Goal: Information Seeking & Learning: Check status

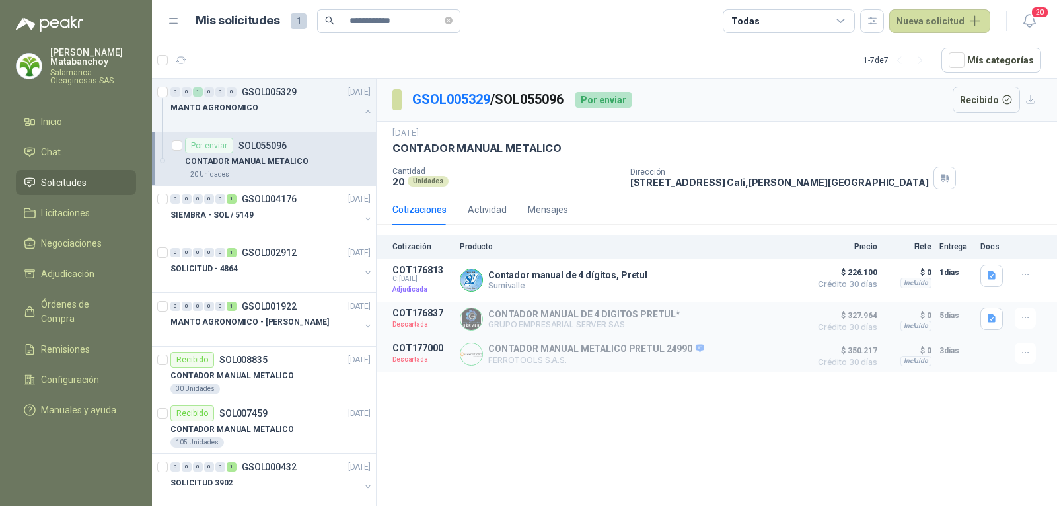
click at [65, 56] on p "[PERSON_NAME]" at bounding box center [93, 57] width 86 height 19
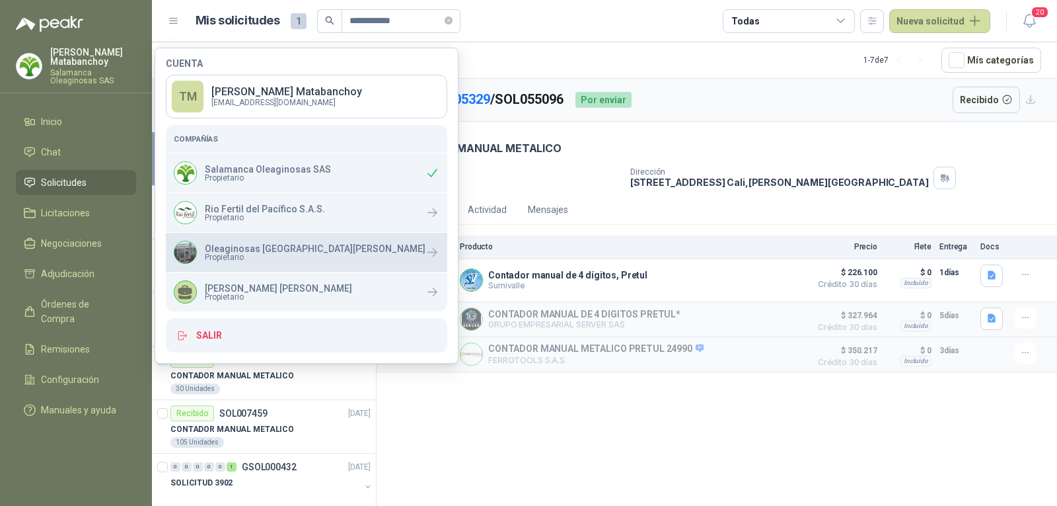
click at [238, 247] on p "Oleaginosas [GEOGRAPHIC_DATA][PERSON_NAME]" at bounding box center [315, 248] width 221 height 9
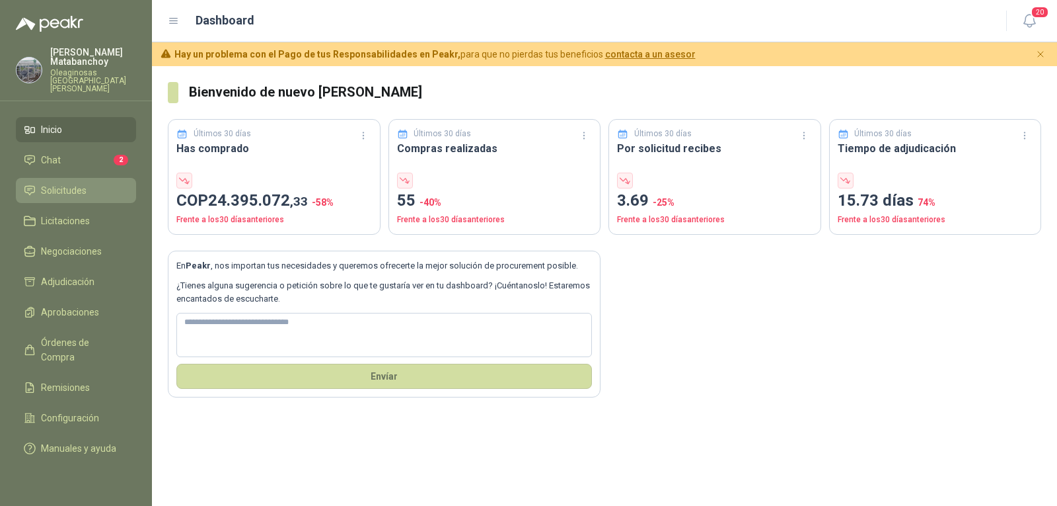
click at [72, 186] on span "Solicitudes" at bounding box center [64, 190] width 46 height 15
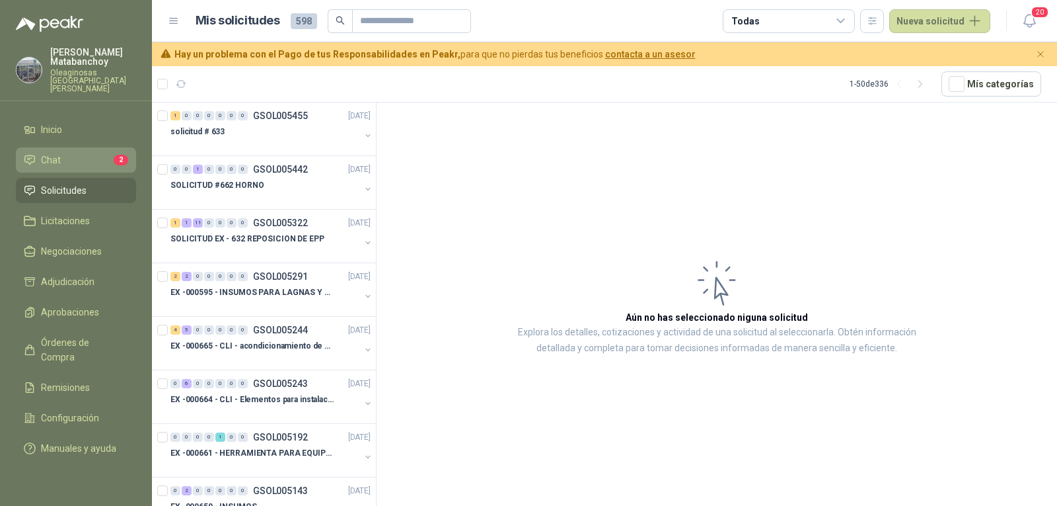
click at [79, 147] on link "Chat 2" at bounding box center [76, 159] width 120 height 25
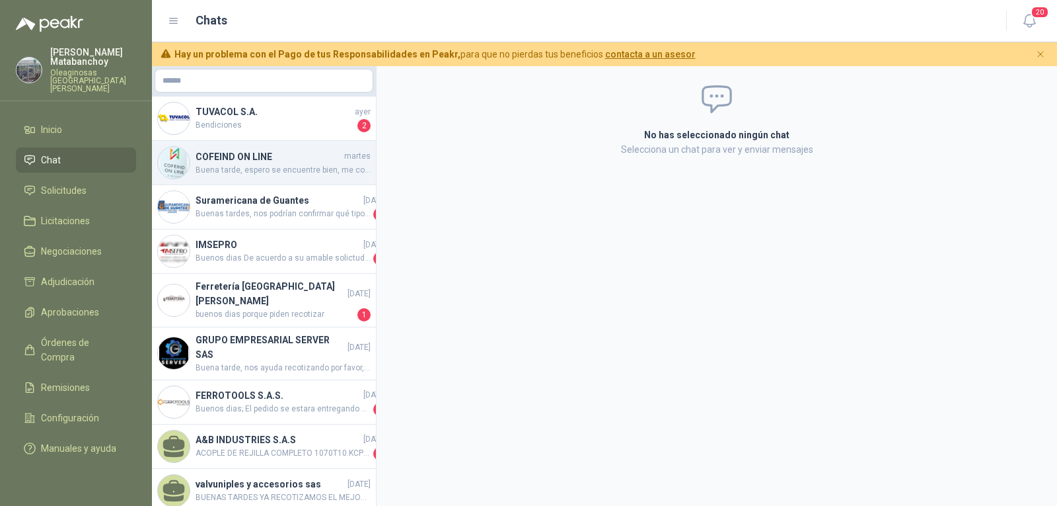
click at [282, 170] on span "Buena tarde, espero se encuentre bien, me confirma por favor la fecha de despac…" at bounding box center [283, 170] width 175 height 13
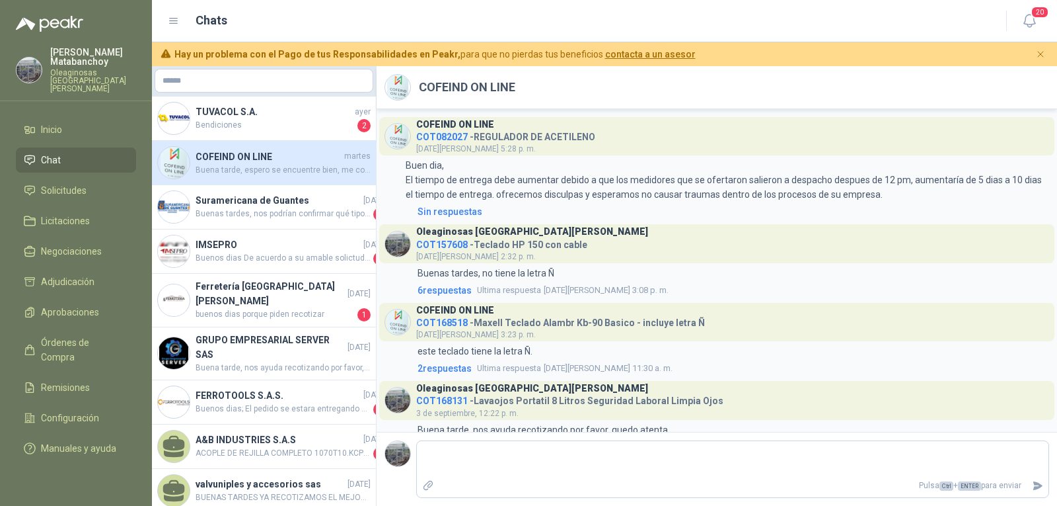
scroll to position [215, 0]
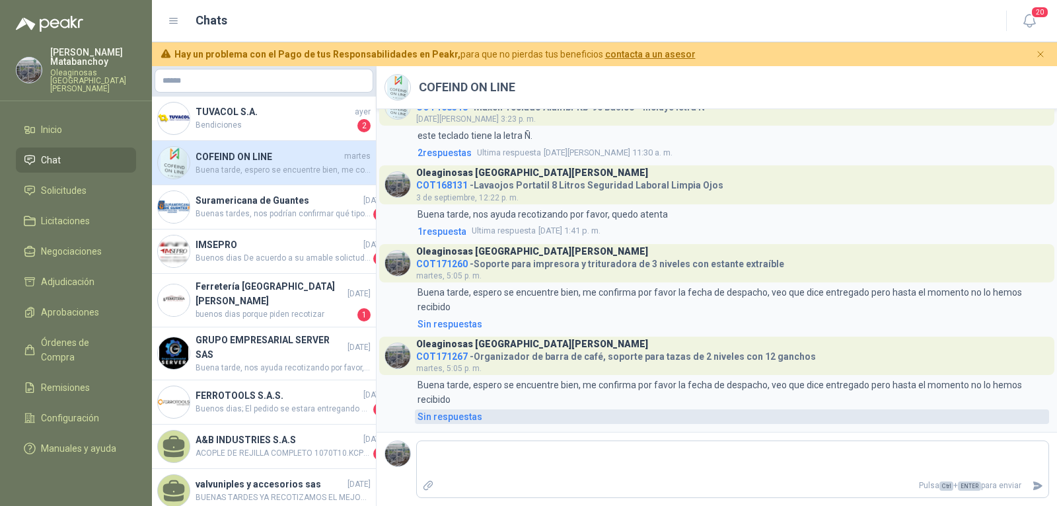
click at [447, 416] on div "Sin respuestas" at bounding box center [450, 416] width 65 height 15
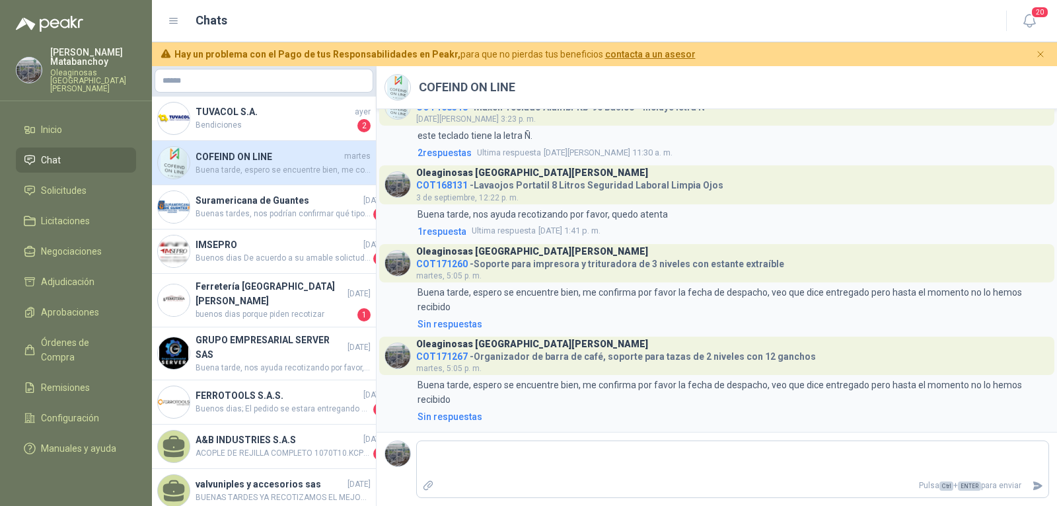
scroll to position [245, 0]
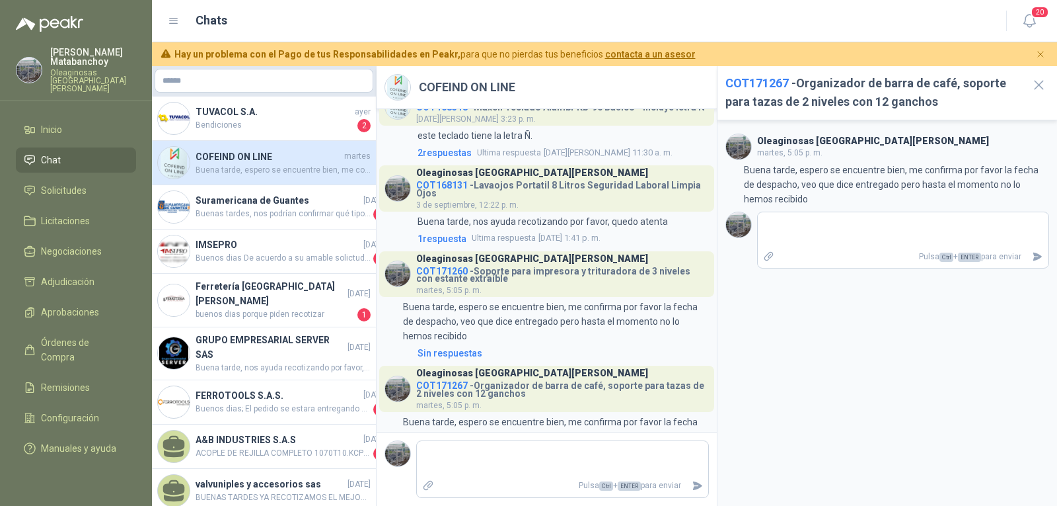
click at [752, 88] on span "COT171267" at bounding box center [757, 83] width 63 height 14
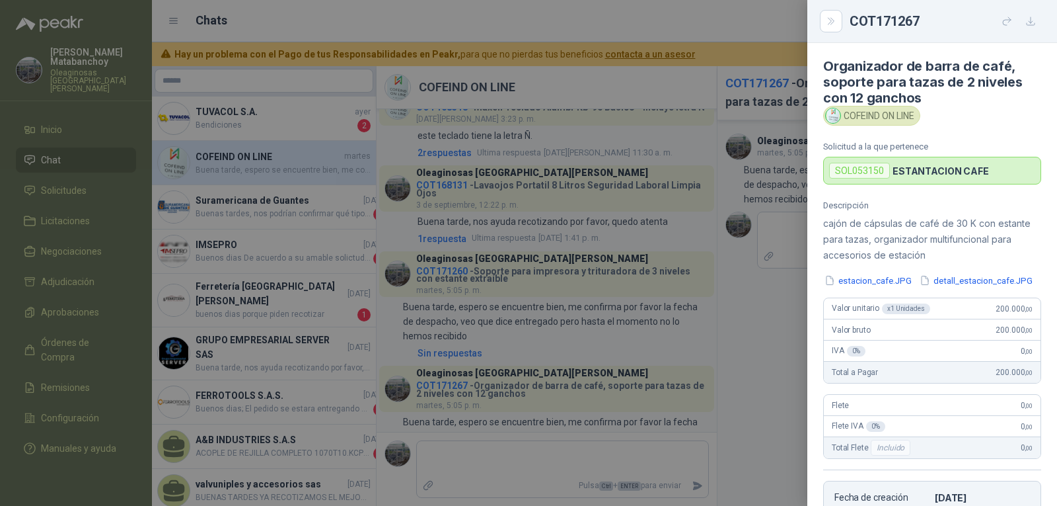
scroll to position [0, 0]
click at [866, 122] on div "COFEIND ON LINE" at bounding box center [871, 116] width 97 height 20
click at [874, 170] on div "SOL053150" at bounding box center [859, 171] width 61 height 16
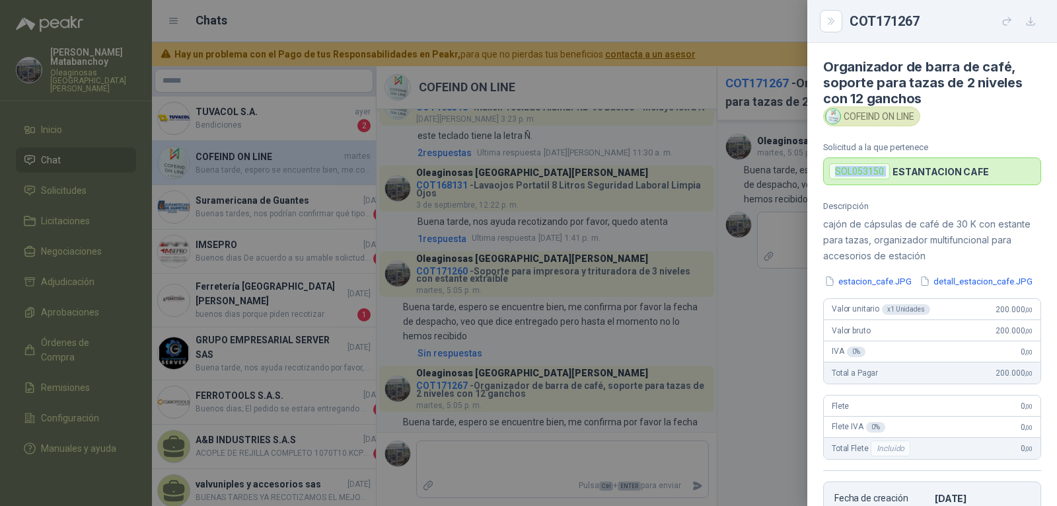
copy div "SOL053150"
click at [598, 245] on div at bounding box center [528, 253] width 1057 height 506
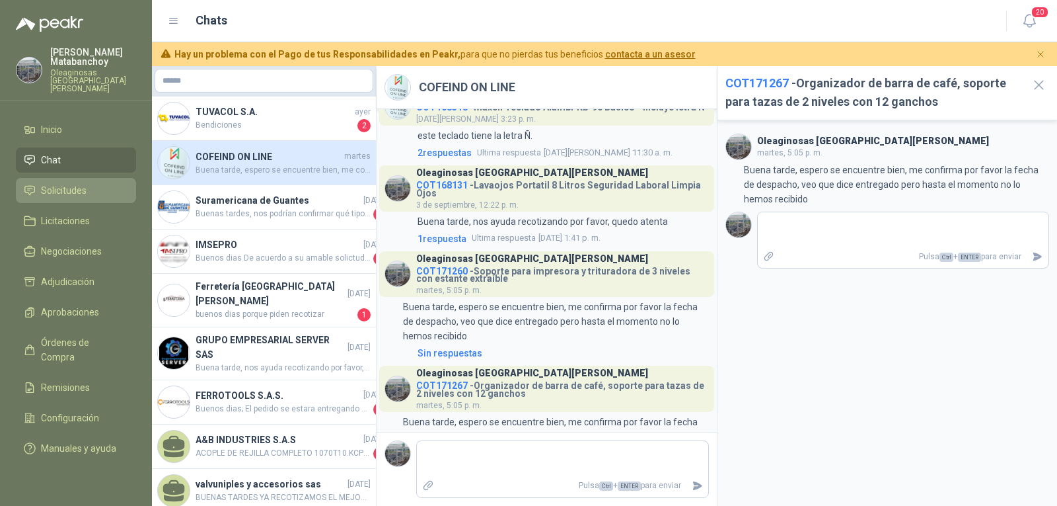
click at [79, 186] on span "Solicitudes" at bounding box center [64, 190] width 46 height 15
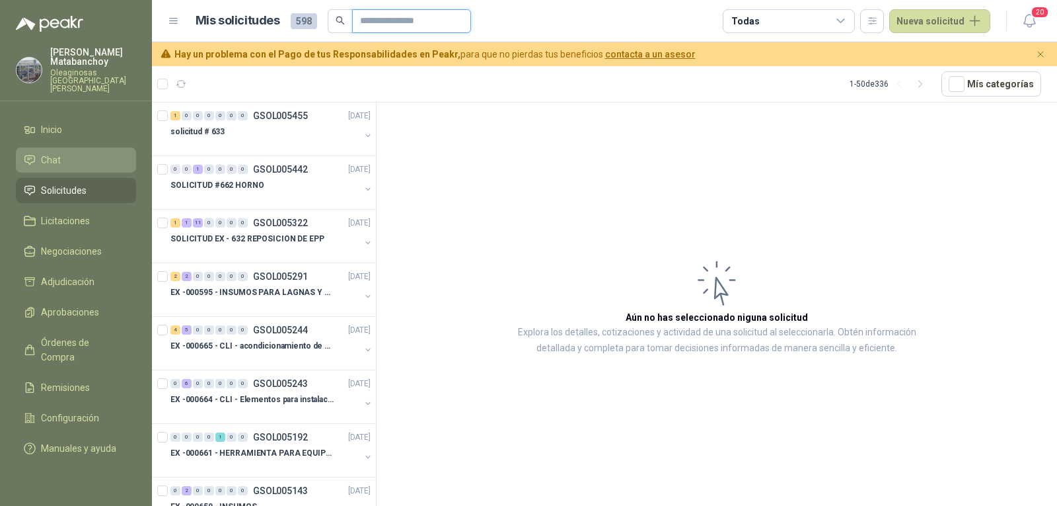
click at [406, 18] on input "text" at bounding box center [406, 21] width 93 height 22
paste input "*********"
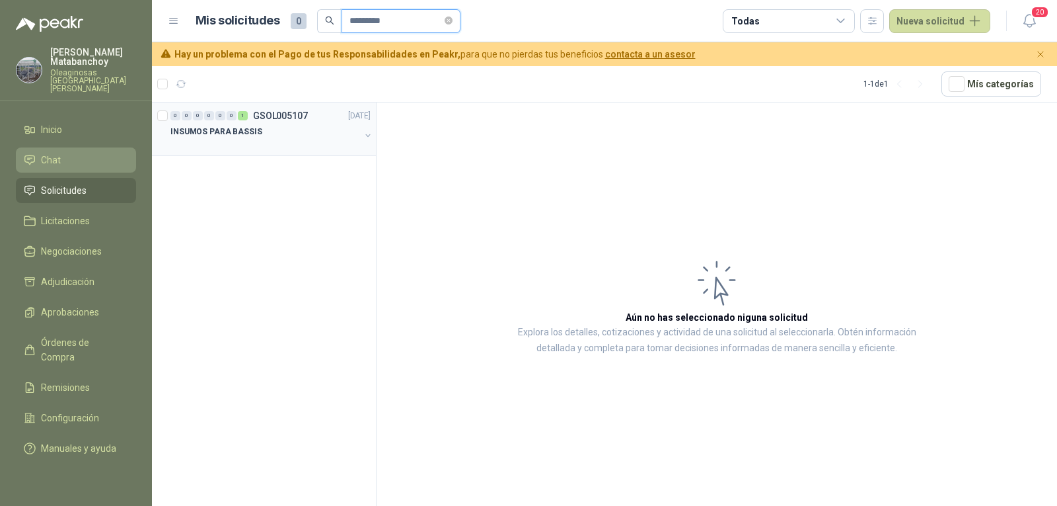
type input "*********"
click at [290, 130] on div "INSUMOS PARA BASSIS" at bounding box center [266, 132] width 190 height 16
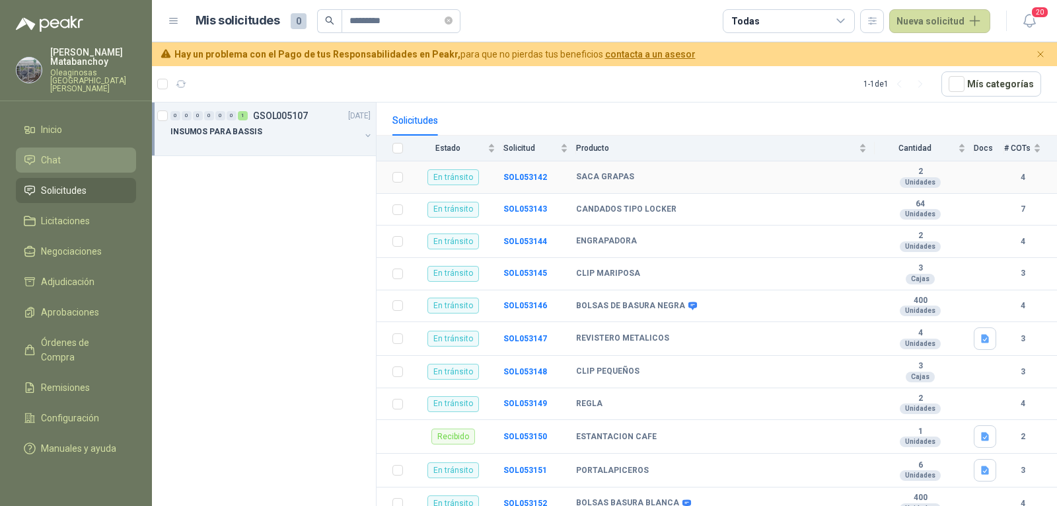
scroll to position [330, 0]
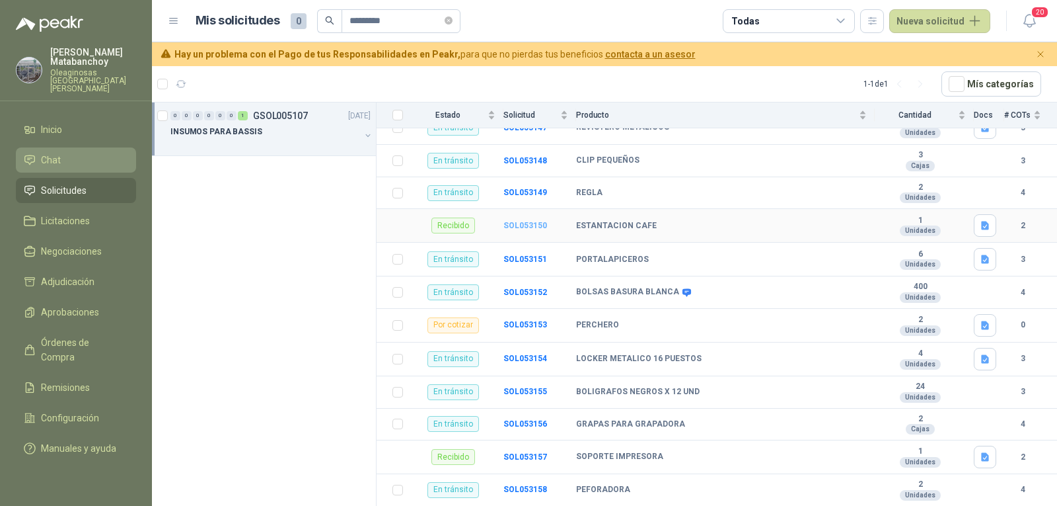
click at [515, 221] on b "SOL053150" at bounding box center [526, 225] width 44 height 9
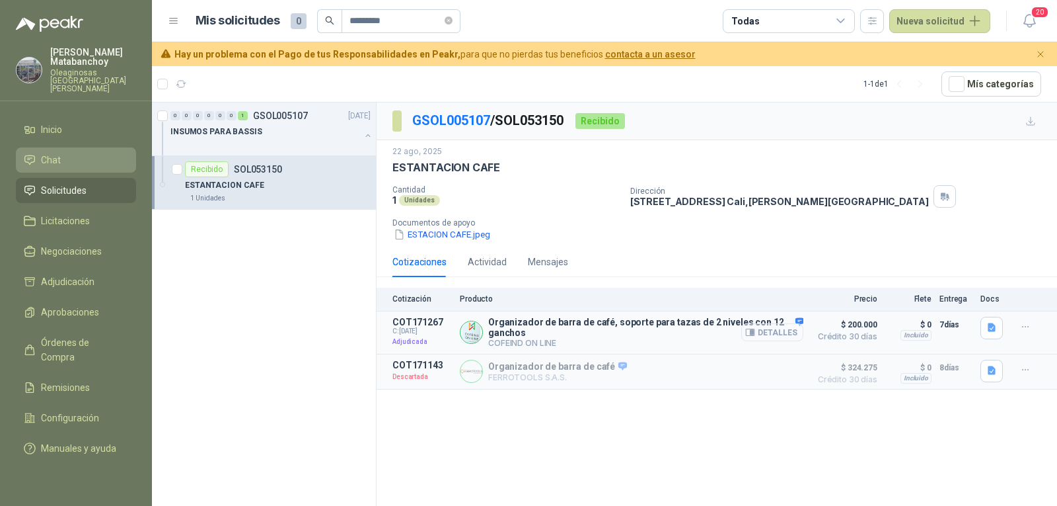
click at [775, 332] on button "Detalles" at bounding box center [773, 332] width 62 height 18
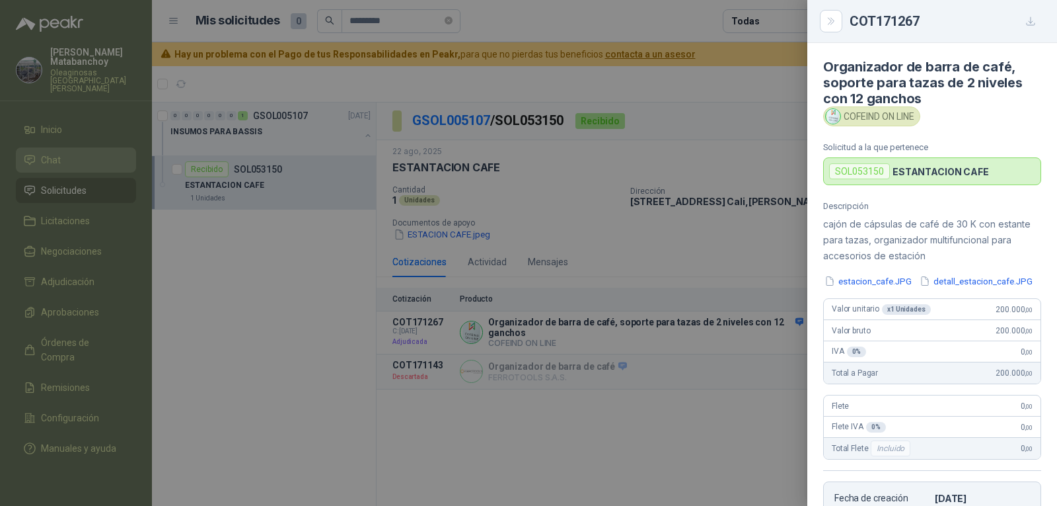
scroll to position [280, 0]
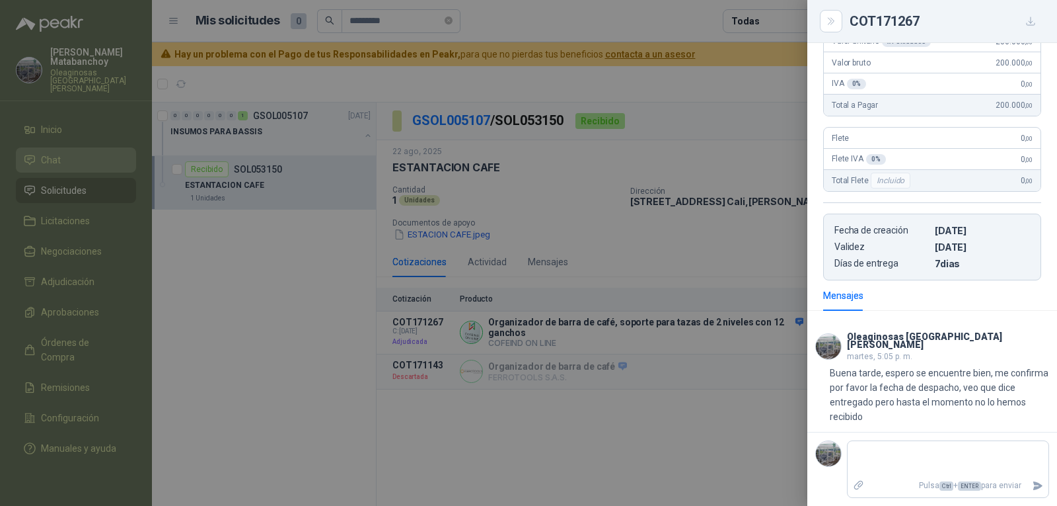
click at [594, 281] on div at bounding box center [528, 253] width 1057 height 506
